Goal: Navigation & Orientation: Find specific page/section

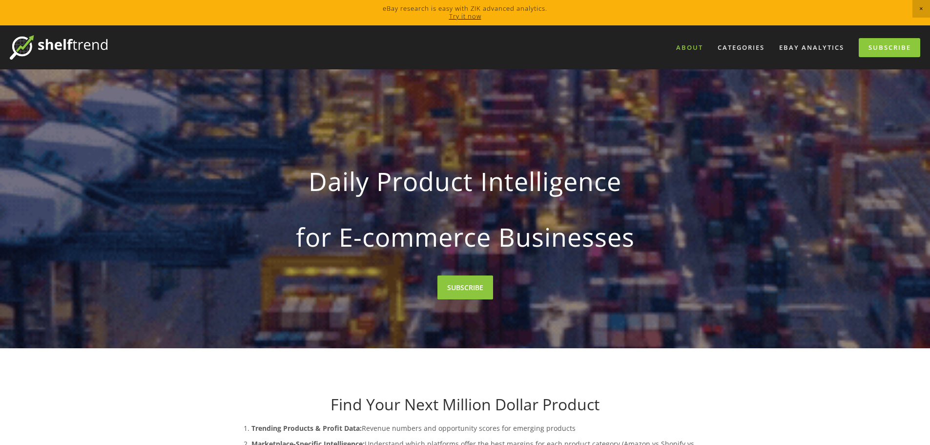
click at [694, 52] on link "About" at bounding box center [690, 48] width 40 height 16
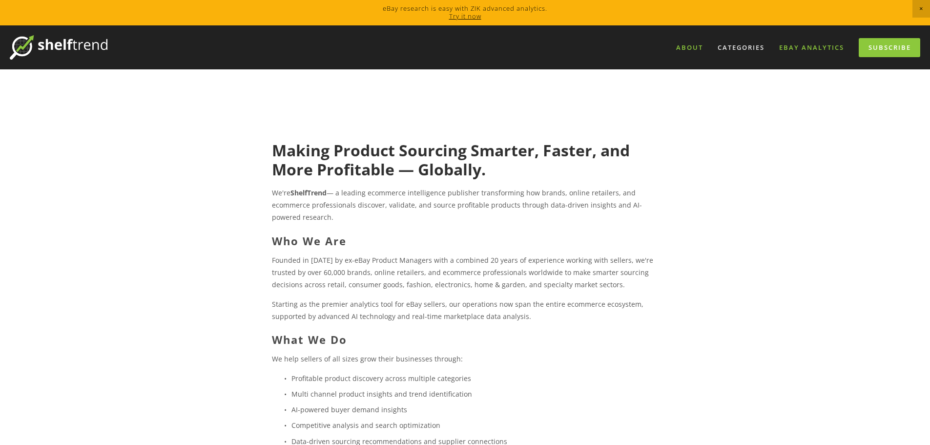
click at [828, 47] on link "eBay Analytics" at bounding box center [812, 48] width 78 height 16
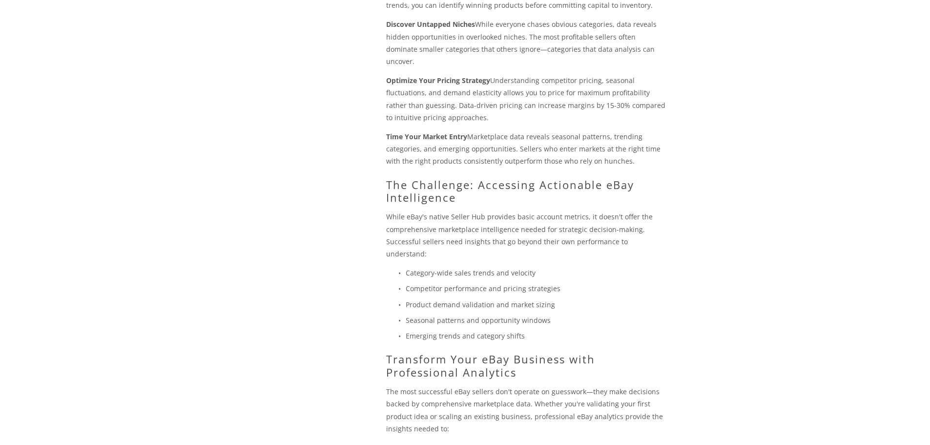
scroll to position [684, 0]
